Goal: Task Accomplishment & Management: Complete application form

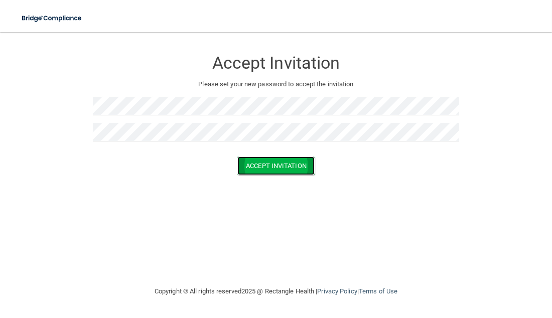
click at [285, 163] on button "Accept Invitation" at bounding box center [275, 166] width 77 height 19
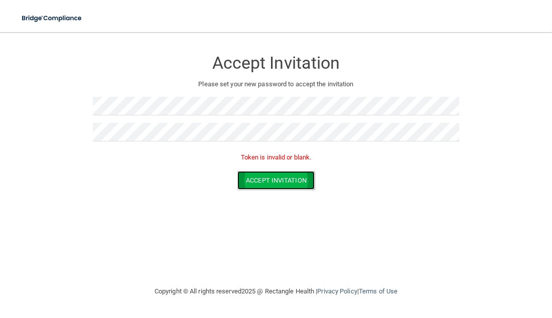
click at [273, 182] on button "Accept Invitation" at bounding box center [275, 180] width 77 height 19
click at [293, 182] on button "Accept Invitation" at bounding box center [275, 180] width 77 height 19
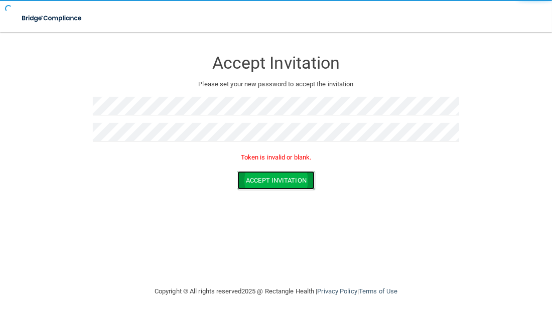
click at [282, 172] on button "Accept Invitation" at bounding box center [275, 180] width 77 height 19
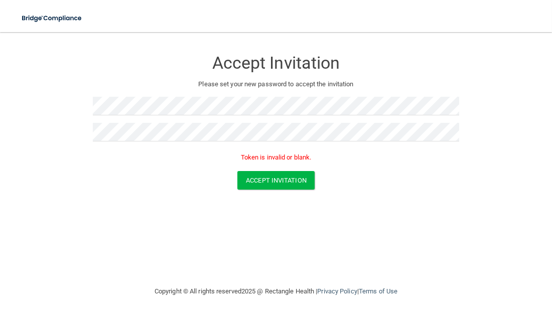
click at [257, 161] on p "Token is invalid or blank." at bounding box center [276, 158] width 367 height 12
click at [259, 156] on p "Token is invalid or blank." at bounding box center [276, 158] width 367 height 12
click at [267, 161] on p "Token is invalid or blank." at bounding box center [276, 158] width 367 height 12
click at [247, 182] on button "Accept Invitation" at bounding box center [275, 180] width 77 height 19
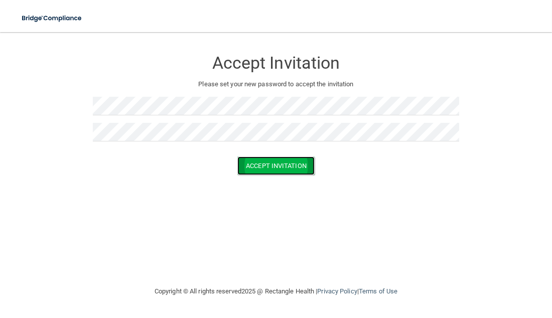
click at [274, 164] on button "Accept Invitation" at bounding box center [275, 166] width 77 height 19
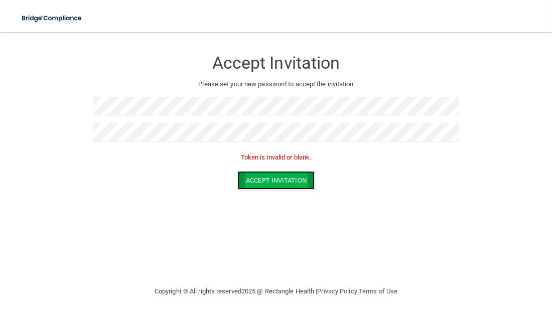
click at [273, 178] on button "Accept Invitation" at bounding box center [275, 180] width 77 height 19
